Goal: Transaction & Acquisition: Obtain resource

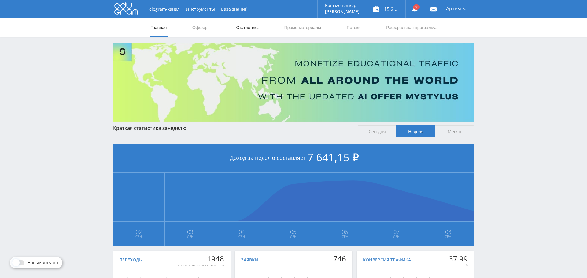
click at [244, 27] on link "Статистика" at bounding box center [248, 27] width 24 height 18
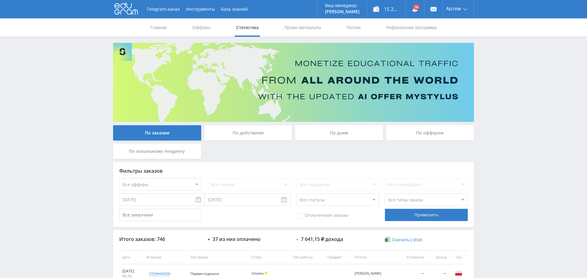
click at [351, 133] on div "По дням" at bounding box center [339, 132] width 88 height 15
click at [0, 0] on input "По дням" at bounding box center [0, 0] width 0 height 0
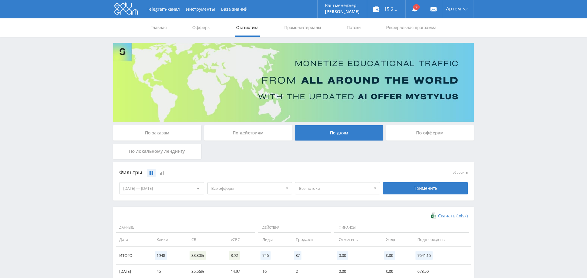
click at [246, 187] on span "Все офферы" at bounding box center [247, 188] width 72 height 12
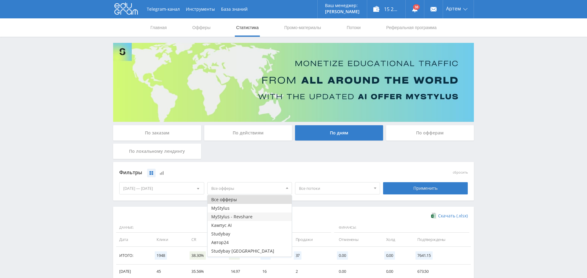
scroll to position [7, 0]
click at [250, 252] on button "Study AI (RevShare)" at bounding box center [250, 252] width 84 height 9
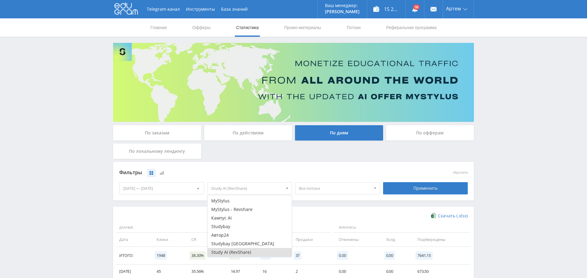
drag, startPoint x: 414, startPoint y: 186, endPoint x: 406, endPoint y: 199, distance: 14.5
click at [414, 186] on div "Применить" at bounding box center [425, 188] width 85 height 12
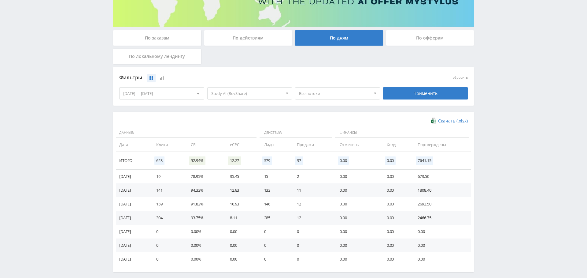
scroll to position [100, 0]
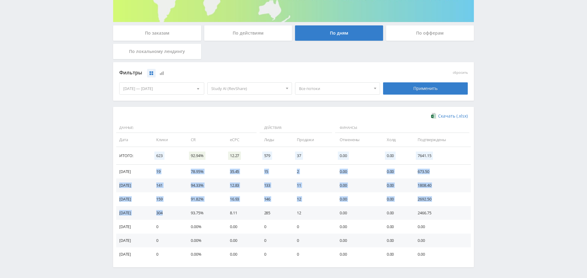
drag, startPoint x: 169, startPoint y: 211, endPoint x: 266, endPoint y: 191, distance: 99.4
click at [161, 170] on tbody "08.09.2025 19 78.95% 35.45 15 2 0.00 0.00 673.50 07.09.2025 141 94.33% 12.83 13…" at bounding box center [293, 213] width 355 height 96
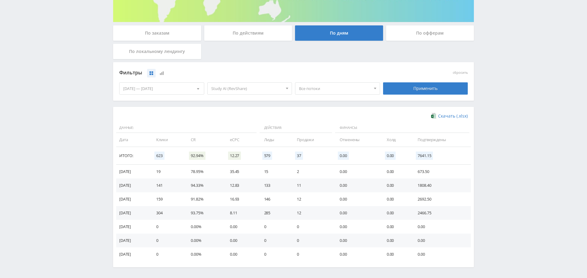
click at [355, 199] on td "0.00" at bounding box center [357, 199] width 47 height 14
drag, startPoint x: 304, startPoint y: 214, endPoint x: 302, endPoint y: 183, distance: 31.3
click at [302, 185] on tbody "08.09.2025 19 78.95% 35.45 15 2 0.00 0.00 673.50 07.09.2025 141 94.33% 12.83 13…" at bounding box center [293, 213] width 355 height 96
click at [302, 180] on td "11" at bounding box center [312, 185] width 43 height 14
drag, startPoint x: 300, startPoint y: 173, endPoint x: 304, endPoint y: 169, distance: 5.8
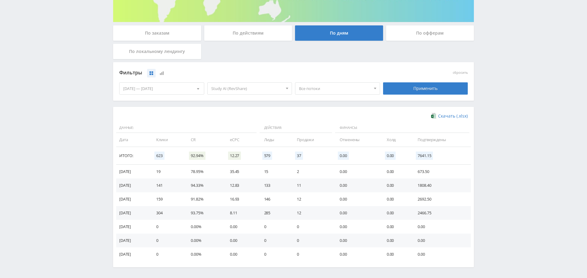
click at [304, 169] on td "2" at bounding box center [312, 172] width 43 height 14
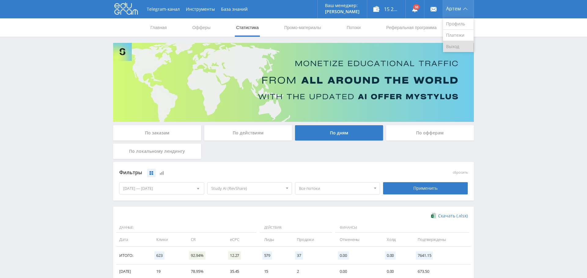
click at [454, 46] on link "Выход" at bounding box center [458, 46] width 31 height 11
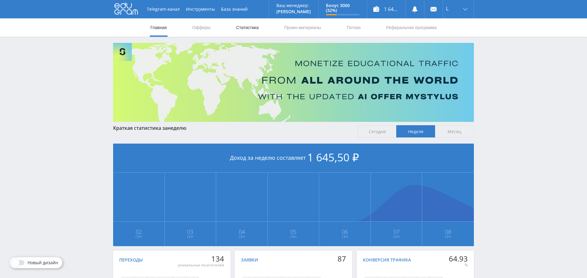
click at [248, 30] on link "Статистика" at bounding box center [248, 27] width 24 height 18
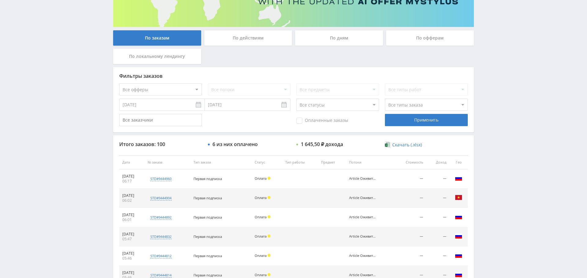
scroll to position [97, 0]
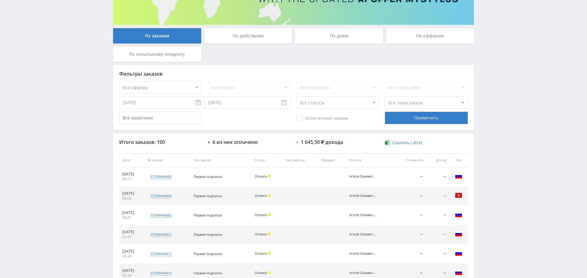
click at [309, 118] on span "Оплаченные заказы" at bounding box center [322, 118] width 52 height 6
click at [0, 0] on input "Оплаченные заказы" at bounding box center [0, 0] width 0 height 0
click at [426, 117] on div "Применить" at bounding box center [426, 118] width 83 height 12
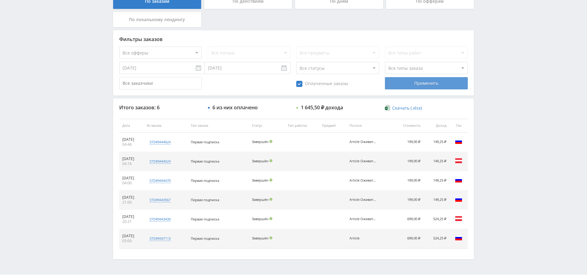
scroll to position [146, 0]
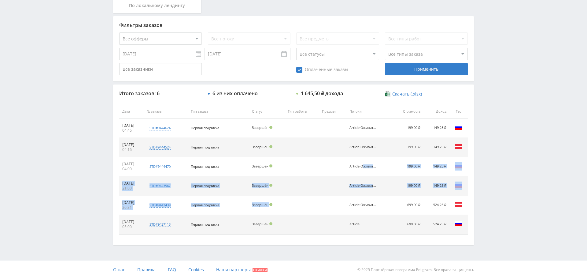
drag, startPoint x: 377, startPoint y: 202, endPoint x: 349, endPoint y: 173, distance: 39.6
click at [349, 173] on tbody "08.09.2025 04:46 std#9444624 Заказчик 1032747549 Первая подписка Завершён Artic…" at bounding box center [293, 176] width 349 height 116
click at [362, 159] on td "Article Оживить фото" at bounding box center [369, 166] width 45 height 19
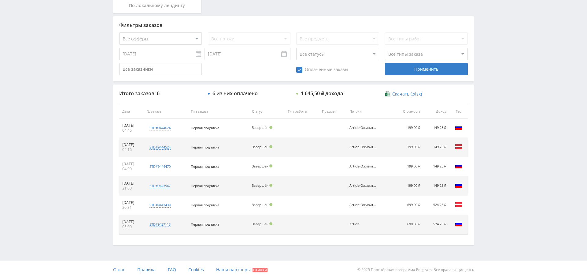
drag, startPoint x: 377, startPoint y: 203, endPoint x: 351, endPoint y: 133, distance: 75.1
click at [352, 129] on tbody "08.09.2025 04:46 std#9444624 Заказчик 1032747549 Первая подписка Завершён Artic…" at bounding box center [293, 176] width 349 height 116
click at [361, 142] on td "Article Оживить фото" at bounding box center [369, 147] width 45 height 19
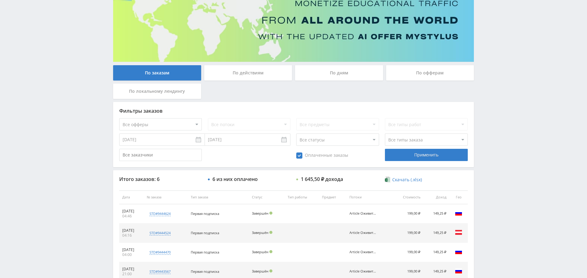
scroll to position [0, 0]
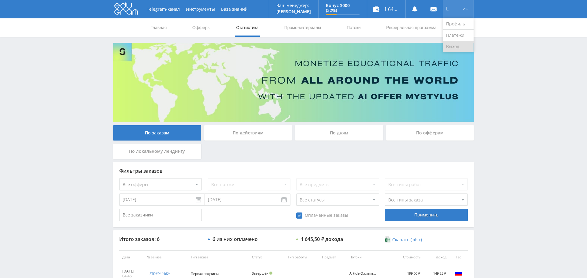
click at [459, 44] on link "Выход" at bounding box center [458, 46] width 31 height 11
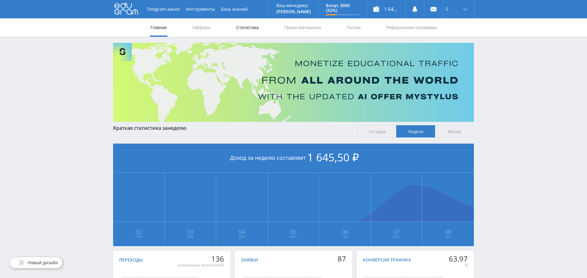
click at [248, 28] on link "Статистика" at bounding box center [248, 27] width 24 height 18
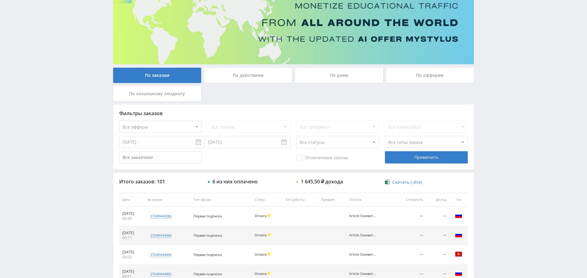
scroll to position [59, 0]
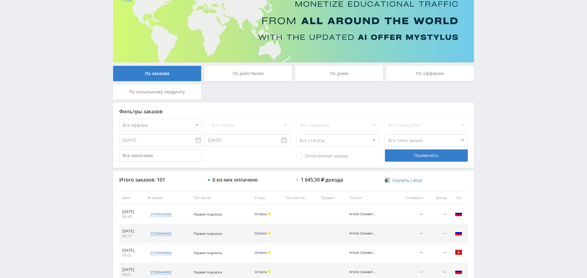
click at [339, 74] on div "По дням" at bounding box center [339, 73] width 88 height 15
click at [0, 0] on input "По дням" at bounding box center [0, 0] width 0 height 0
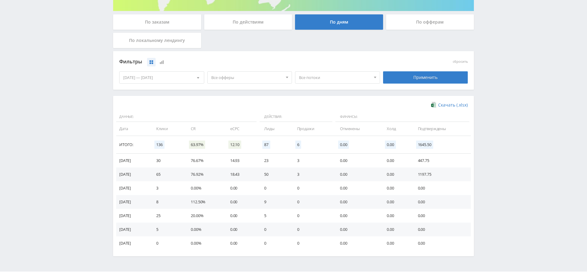
scroll to position [116, 0]
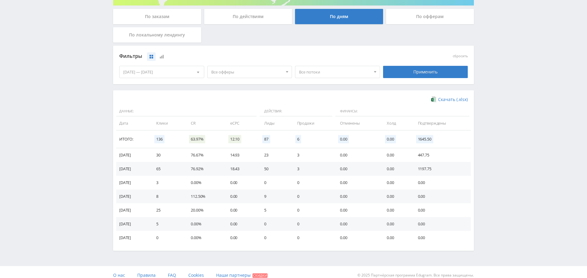
click at [243, 70] on span "Все офферы" at bounding box center [247, 72] width 72 height 12
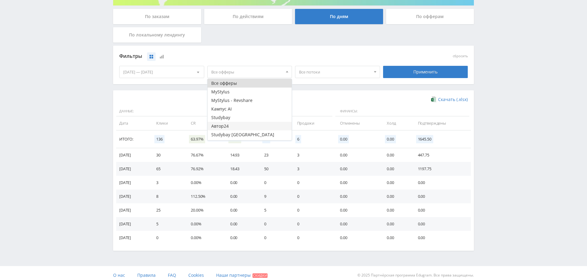
scroll to position [7, 0]
click at [252, 137] on button "Study AI (RevShare)" at bounding box center [250, 136] width 84 height 9
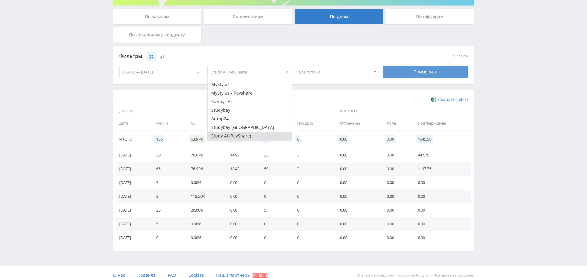
click at [445, 75] on div "Применить" at bounding box center [425, 72] width 85 height 12
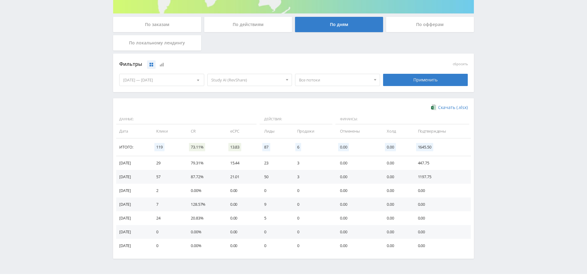
scroll to position [0, 0]
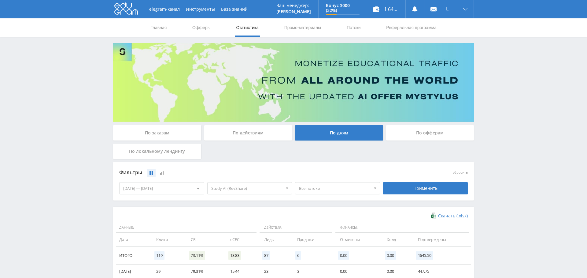
click at [149, 131] on div "По заказам" at bounding box center [157, 132] width 88 height 15
click at [0, 0] on input "По заказам" at bounding box center [0, 0] width 0 height 0
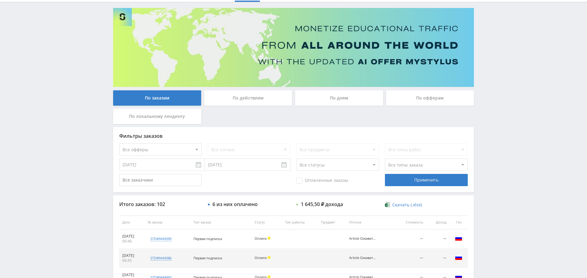
scroll to position [35, 0]
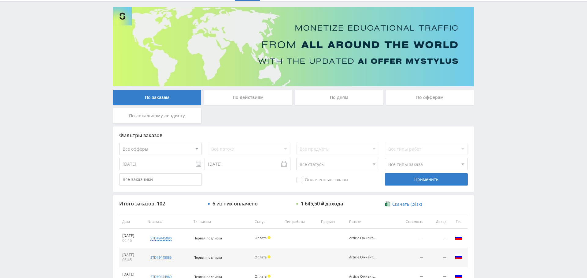
click at [303, 177] on span "Оплаченные заказы" at bounding box center [322, 180] width 52 height 6
click at [0, 0] on input "Оплаченные заказы" at bounding box center [0, 0] width 0 height 0
drag, startPoint x: 411, startPoint y: 182, endPoint x: 377, endPoint y: 193, distance: 36.1
click at [411, 182] on div "Применить" at bounding box center [426, 179] width 83 height 12
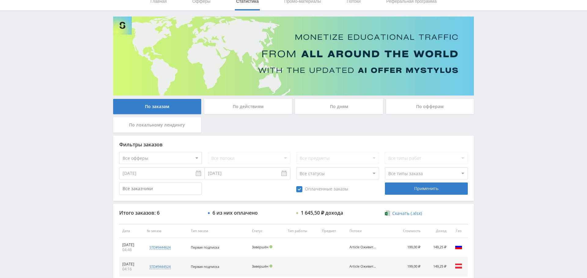
scroll to position [0, 0]
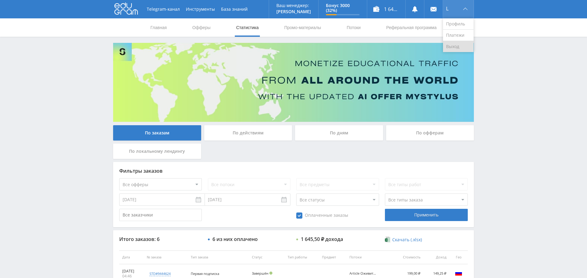
click at [457, 46] on link "Выход" at bounding box center [458, 46] width 31 height 11
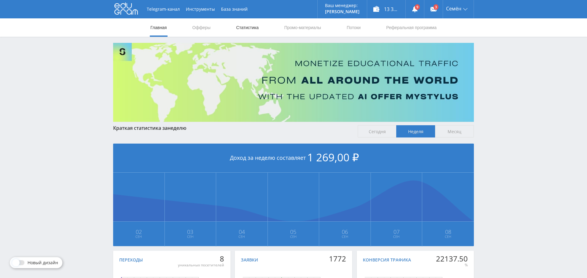
click at [255, 28] on link "Статистика" at bounding box center [248, 27] width 24 height 18
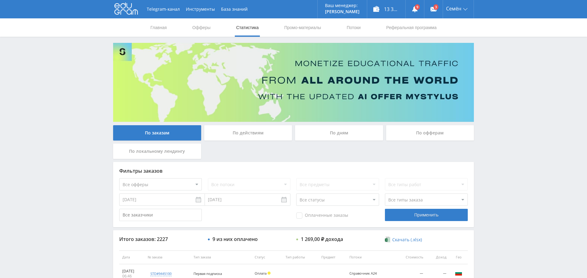
click at [350, 132] on div "По дням" at bounding box center [339, 132] width 88 height 15
click at [0, 0] on input "По дням" at bounding box center [0, 0] width 0 height 0
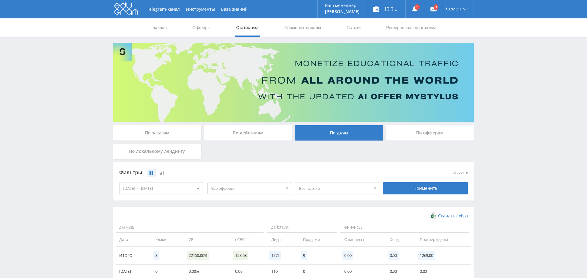
click at [259, 184] on span "Все офферы" at bounding box center [247, 188] width 72 height 12
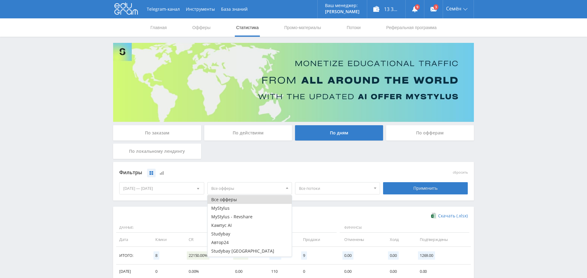
scroll to position [93, 0]
click at [246, 251] on button "Study AI (RevShare)" at bounding box center [250, 252] width 84 height 9
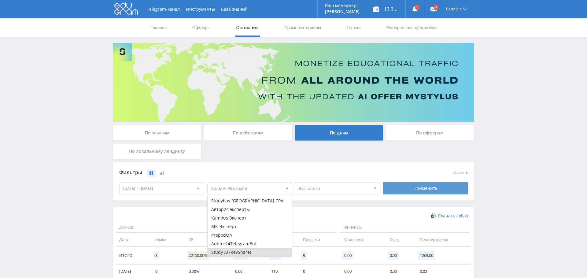
click at [422, 189] on div "Применить" at bounding box center [425, 188] width 85 height 12
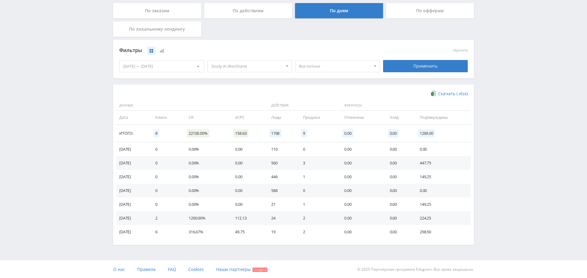
scroll to position [0, 0]
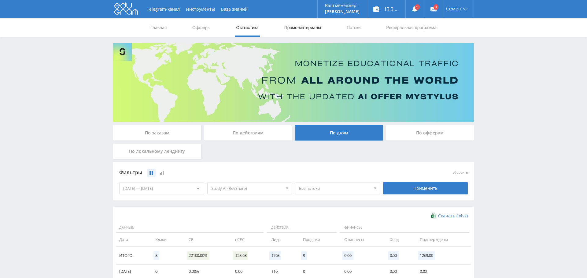
click at [307, 28] on link "Промо-материалы" at bounding box center [303, 27] width 38 height 18
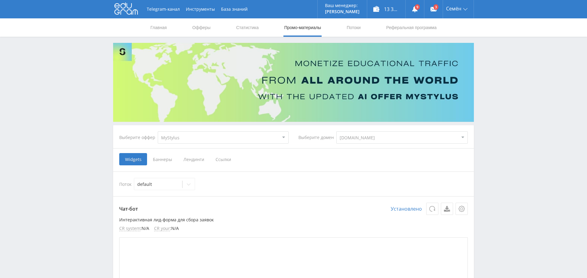
click at [237, 138] on select "MyStylus MyStylus - Revshare Кампус AI Studybay Автор24 Studybay Brazil Studyba…" at bounding box center [223, 137] width 131 height 12
select select "376"
click at [158, 131] on select "MyStylus MyStylus - Revshare Кампус AI Studybay Автор24 Studybay Brazil Studyba…" at bounding box center [223, 137] width 131 height 12
select select "376"
click at [157, 159] on span "Ссылки" at bounding box center [160, 159] width 27 height 12
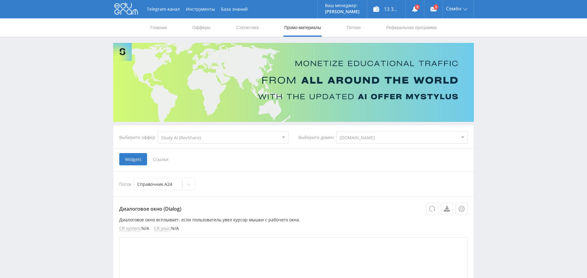
click at [0, 0] on input "Ссылки" at bounding box center [0, 0] width 0 height 0
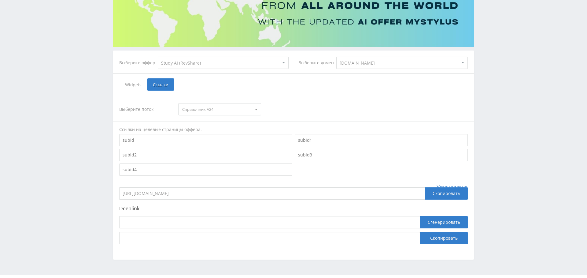
scroll to position [89, 0]
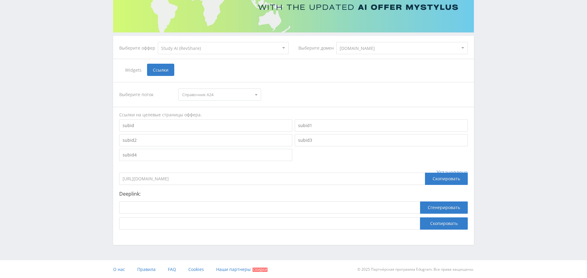
click at [228, 179] on input "https://eduforms.org/?rid=e4501ea0cf72b12d" at bounding box center [272, 179] width 306 height 12
click at [194, 178] on input "https://eduforms.org/?rid=e4501ea0cf72b12d" at bounding box center [272, 179] width 306 height 12
drag, startPoint x: 225, startPoint y: 179, endPoint x: 217, endPoint y: 179, distance: 8.0
click at [225, 179] on input "https://eduforms.org/?rid=e4501ea0cf72b12d" at bounding box center [272, 179] width 306 height 12
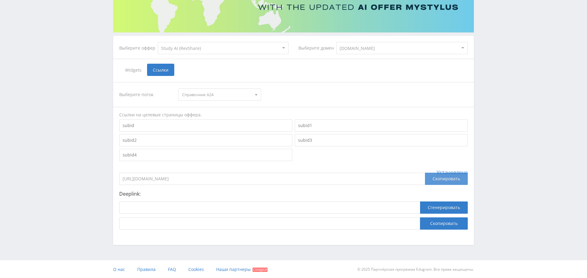
click at [456, 181] on div "Скопировать" at bounding box center [446, 179] width 43 height 12
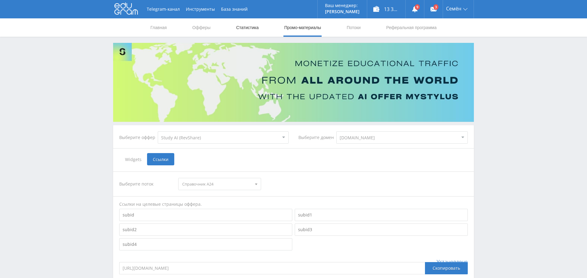
click at [251, 26] on link "Статистика" at bounding box center [248, 27] width 24 height 18
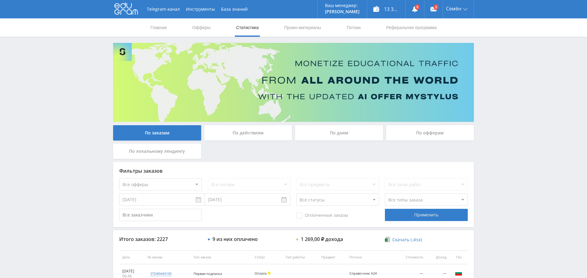
click at [351, 134] on div "По дням" at bounding box center [339, 132] width 88 height 15
click at [0, 0] on input "По дням" at bounding box center [0, 0] width 0 height 0
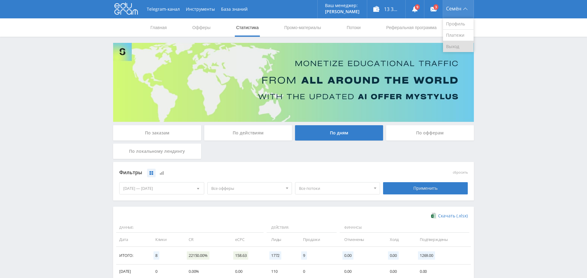
click at [462, 46] on link "Выход" at bounding box center [458, 46] width 31 height 11
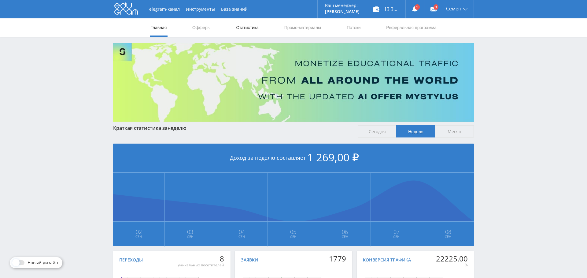
click at [255, 32] on link "Статистика" at bounding box center [248, 27] width 24 height 18
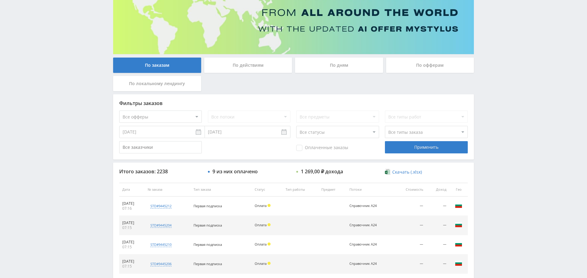
scroll to position [68, 0]
click at [337, 59] on div "По дням" at bounding box center [339, 64] width 88 height 15
click at [0, 0] on input "По дням" at bounding box center [0, 0] width 0 height 0
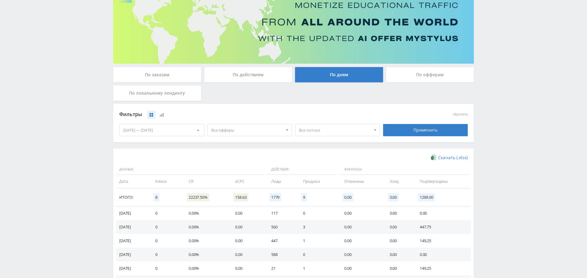
scroll to position [0, 0]
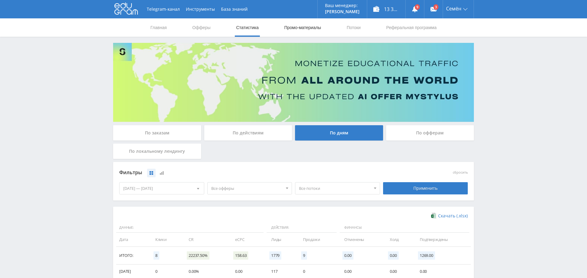
click at [311, 24] on link "Промо-материалы" at bounding box center [303, 27] width 38 height 18
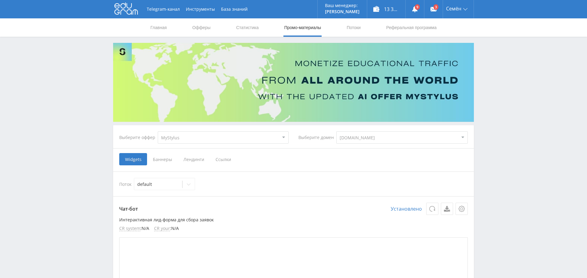
click at [229, 138] on select "MyStylus MyStylus - Revshare Кампус AI Studybay Автор24 Studybay [GEOGRAPHIC_DA…" at bounding box center [223, 137] width 131 height 12
select select "376"
click at [158, 131] on select "MyStylus MyStylus - Revshare Кампус AI Studybay Автор24 Studybay [GEOGRAPHIC_DA…" at bounding box center [223, 137] width 131 height 12
select select "376"
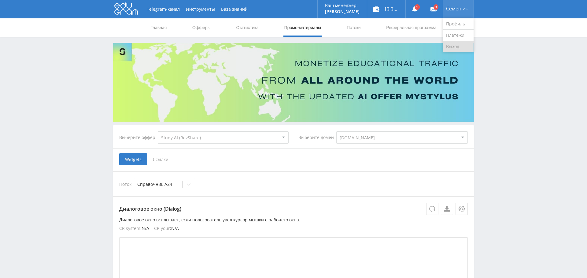
drag, startPoint x: 462, startPoint y: 48, endPoint x: 458, endPoint y: 48, distance: 3.1
click at [461, 48] on link "Выход" at bounding box center [458, 46] width 31 height 11
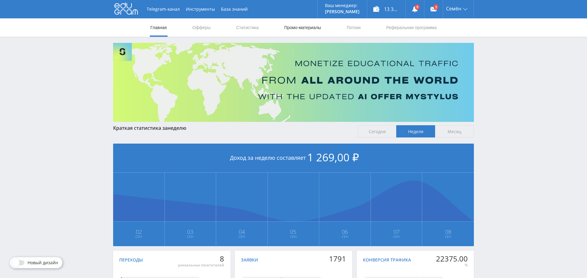
click at [292, 28] on link "Промо-материалы" at bounding box center [303, 27] width 38 height 18
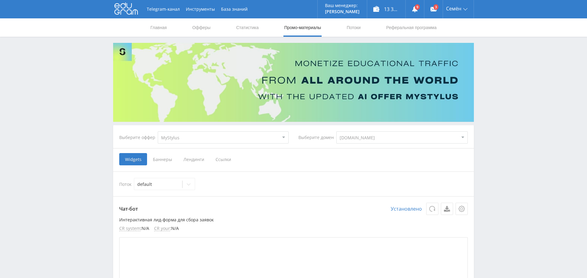
click at [260, 135] on select "MyStylus MyStylus - Revshare Кампус AI Studybay Автор24 Studybay [GEOGRAPHIC_DA…" at bounding box center [223, 137] width 131 height 12
select select "376"
click at [158, 131] on select "MyStylus MyStylus - Revshare Кампус AI Studybay Автор24 Studybay [GEOGRAPHIC_DA…" at bounding box center [223, 137] width 131 height 12
select select "376"
click at [162, 159] on span "Ссылки" at bounding box center [160, 159] width 27 height 12
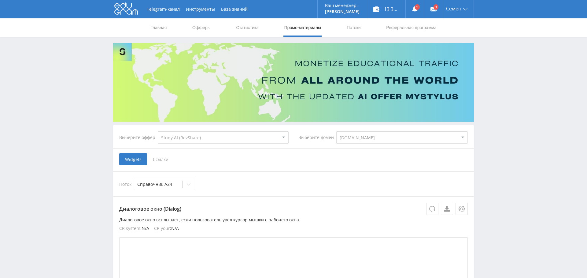
click at [0, 0] on input "Ссылки" at bounding box center [0, 0] width 0 height 0
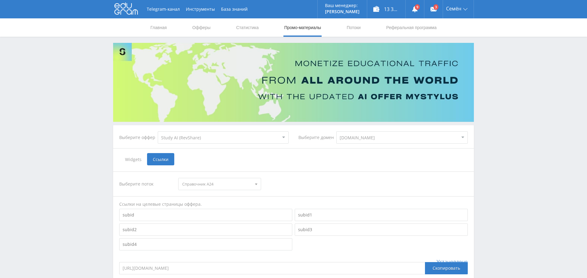
scroll to position [89, 0]
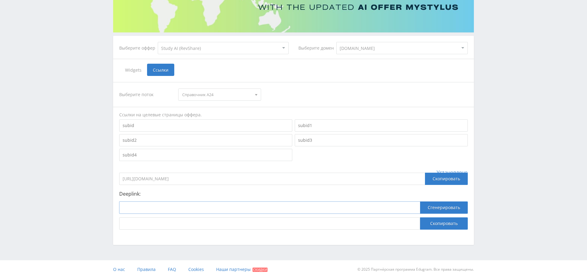
drag, startPoint x: 168, startPoint y: 202, endPoint x: 213, endPoint y: 203, distance: 45.3
click at [168, 202] on input at bounding box center [269, 207] width 301 height 12
paste input "[URL]"
type input "[URL]"
click at [442, 209] on button "Сгенерировать" at bounding box center [444, 207] width 48 height 12
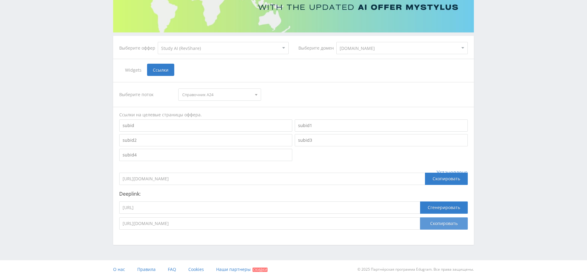
click at [451, 224] on button "Скопировать" at bounding box center [444, 223] width 48 height 12
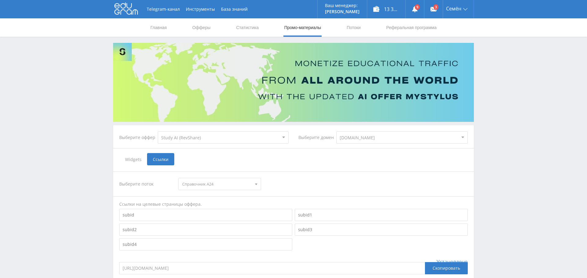
click at [263, 25] on nav "Главная Офферы Статистика Промо-материалы Потоки Реферальная программа" at bounding box center [294, 27] width 288 height 18
click at [251, 28] on link "Статистика" at bounding box center [248, 27] width 24 height 18
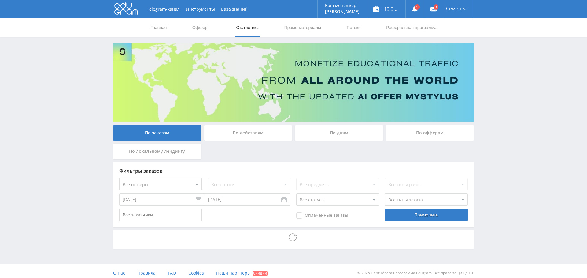
click at [328, 134] on div "По дням" at bounding box center [339, 132] width 88 height 15
click at [0, 0] on input "По дням" at bounding box center [0, 0] width 0 height 0
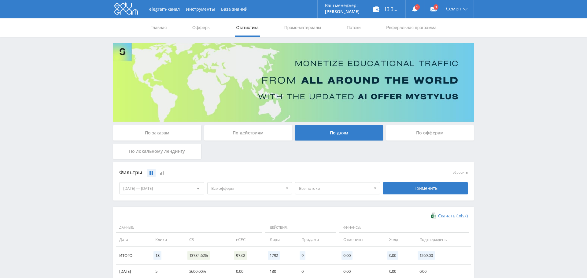
click at [249, 187] on span "Все офферы" at bounding box center [247, 188] width 72 height 12
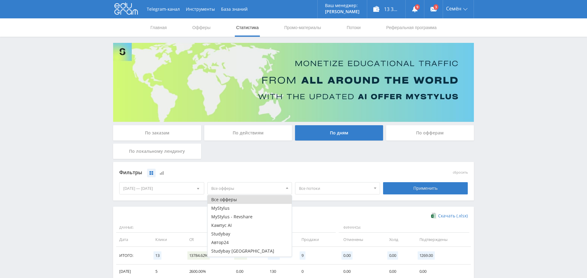
scroll to position [93, 0]
click at [247, 252] on button "Study AI (RevShare)" at bounding box center [250, 252] width 84 height 9
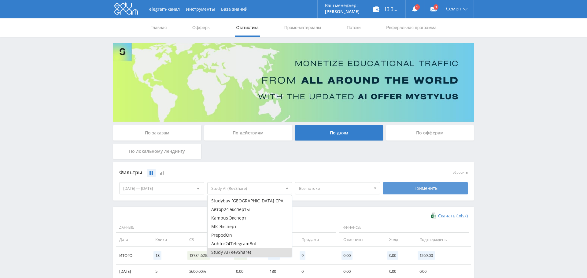
click at [443, 187] on div "Применить" at bounding box center [425, 188] width 85 height 12
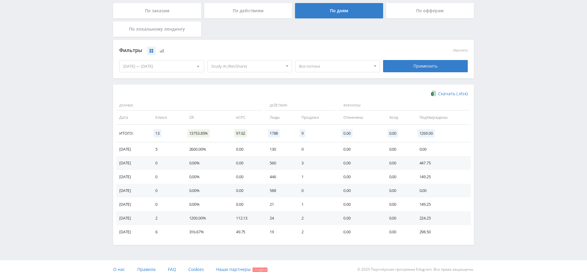
scroll to position [0, 0]
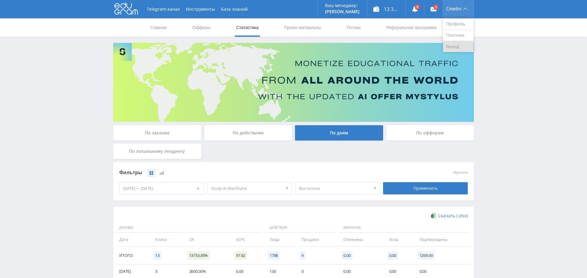
click at [460, 45] on link "Выход" at bounding box center [458, 46] width 31 height 11
